Goal: Navigation & Orientation: Find specific page/section

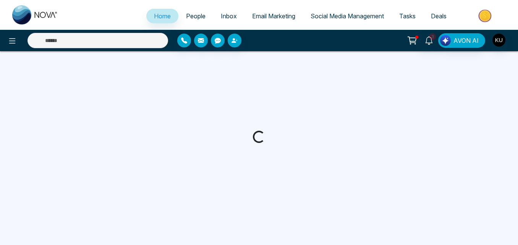
select select "*"
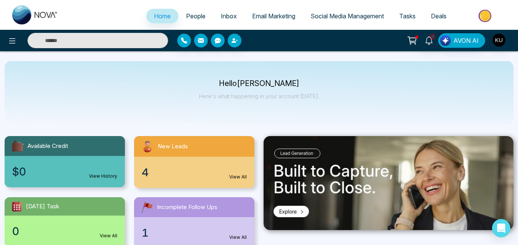
click at [201, 158] on div "4 View All" at bounding box center [194, 172] width 120 height 31
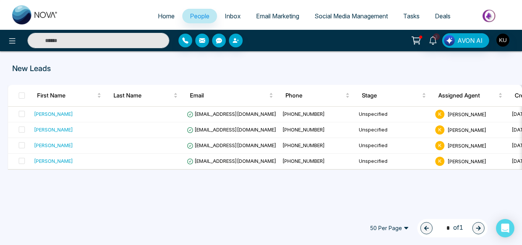
click at [363, 187] on div "New Leads First Name Last Name Email Phone Stage Assigned Agent Created Tags So…" at bounding box center [261, 129] width 522 height 157
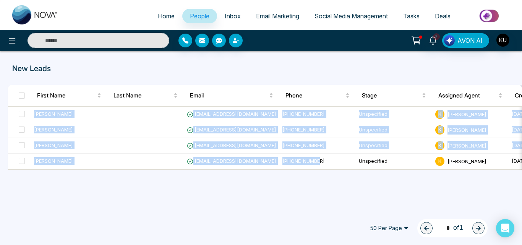
drag, startPoint x: 342, startPoint y: 168, endPoint x: 344, endPoint y: 189, distance: 21.5
click at [344, 189] on div "New Leads First Name Last Name Email Phone Stage Assigned Agent Created Tags So…" at bounding box center [261, 129] width 522 height 157
click at [345, 189] on div "New Leads First Name Last Name Email Phone Stage Assigned Agent Created Tags So…" at bounding box center [261, 129] width 522 height 157
drag, startPoint x: 335, startPoint y: 168, endPoint x: 338, endPoint y: 196, distance: 28.4
click at [338, 196] on div "New Leads First Name Last Name Email Phone Stage Assigned Agent Created Tags So…" at bounding box center [261, 129] width 522 height 157
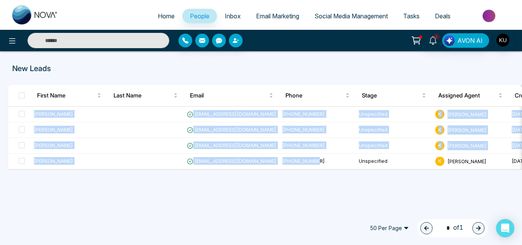
click at [338, 196] on div "New Leads First Name Last Name Email Phone Stage Assigned Agent Created Tags So…" at bounding box center [261, 129] width 522 height 157
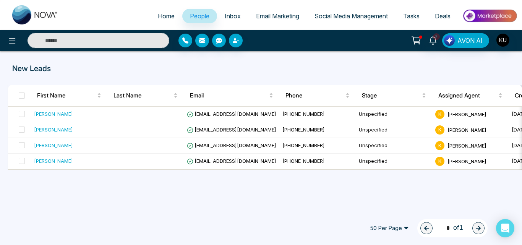
click at [228, 17] on span "Inbox" at bounding box center [233, 16] width 16 height 8
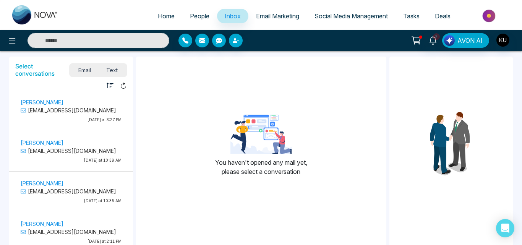
drag, startPoint x: 81, startPoint y: 102, endPoint x: 63, endPoint y: 82, distance: 26.8
click at [63, 82] on div "Unread Read" at bounding box center [71, 85] width 124 height 10
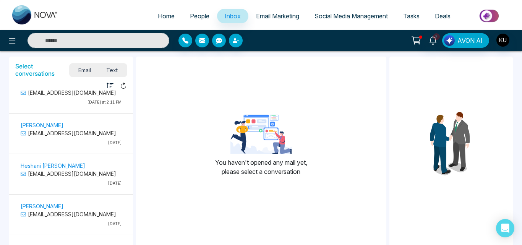
click at [131, 90] on div "Unread Read" at bounding box center [71, 85] width 124 height 10
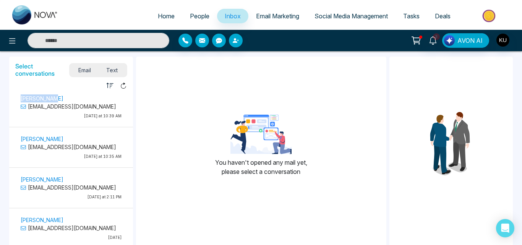
scroll to position [18, 0]
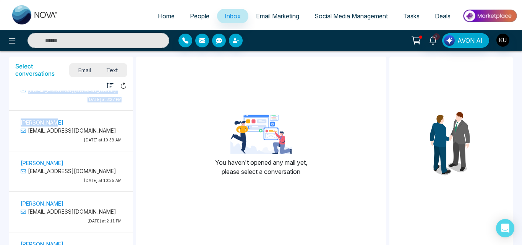
drag, startPoint x: 131, startPoint y: 90, endPoint x: 132, endPoint y: 94, distance: 4.6
click at [132, 94] on div "Select conversations Email Text Unread Read [PERSON_NAME] [EMAIL_ADDRESS][DOMAI…" at bounding box center [71, 179] width 124 height 245
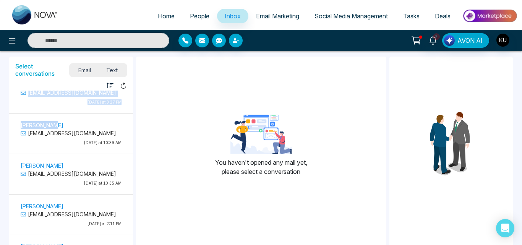
click at [196, 19] on span "People" at bounding box center [199, 16] width 19 height 8
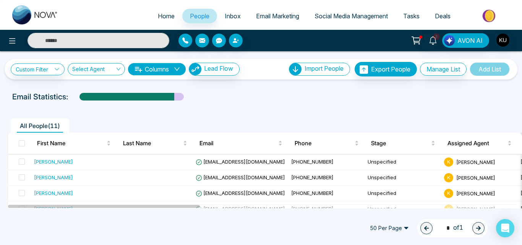
click at [164, 18] on span "Home" at bounding box center [166, 16] width 17 height 8
select select "*"
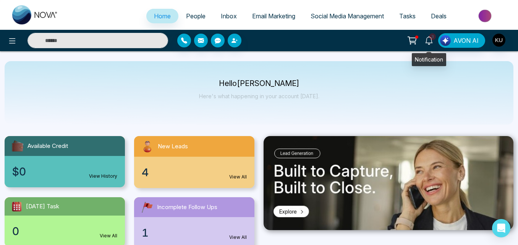
click at [431, 37] on span "3" at bounding box center [432, 36] width 7 height 7
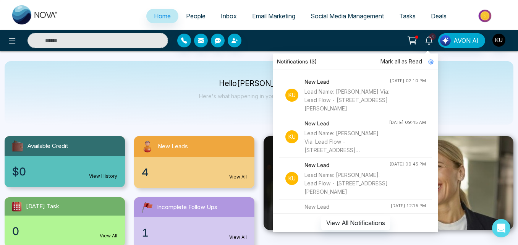
click at [359, 40] on div "3 Notifications (3) [PERSON_NAME] all as Read Ku New Lead Lead Name: [PERSON_NA…" at bounding box center [410, 40] width 207 height 15
